Goal: Find specific page/section: Locate a particular part of the current website

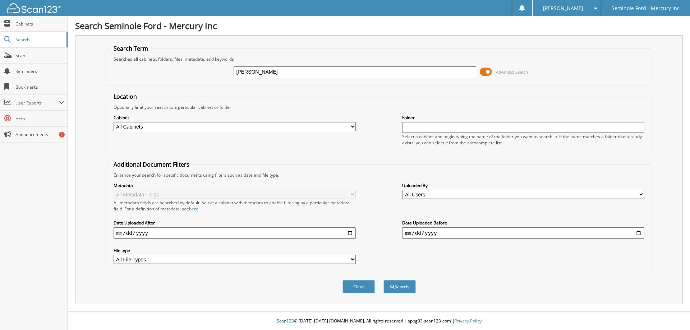
type input "[PERSON_NAME]"
click at [383, 280] on button "Search" at bounding box center [399, 286] width 32 height 13
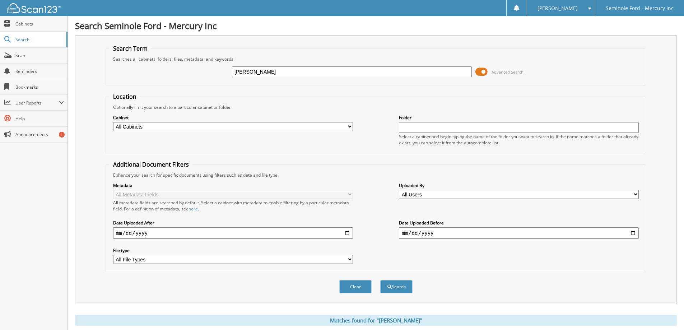
type input "[PERSON_NAME]"
click at [380, 280] on button "Search" at bounding box center [396, 286] width 32 height 13
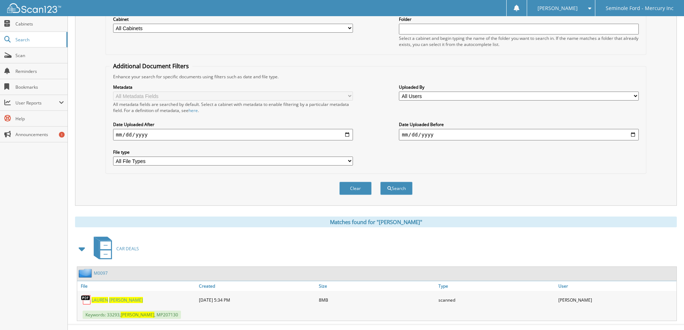
scroll to position [111, 0]
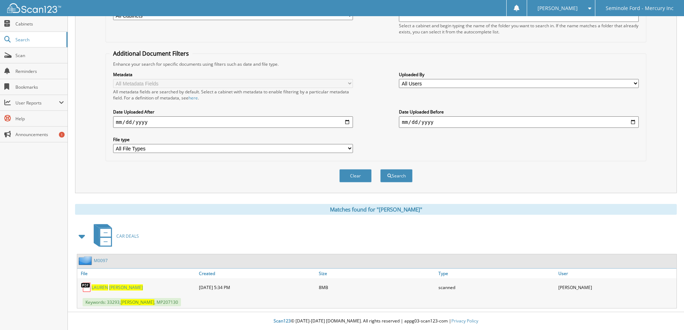
click at [104, 288] on span "LAUREN" at bounding box center [100, 288] width 17 height 6
click at [563, 9] on span "[PERSON_NAME]" at bounding box center [558, 8] width 40 height 4
click at [555, 31] on link "Logout" at bounding box center [561, 35] width 68 height 13
